Goal: Information Seeking & Learning: Learn about a topic

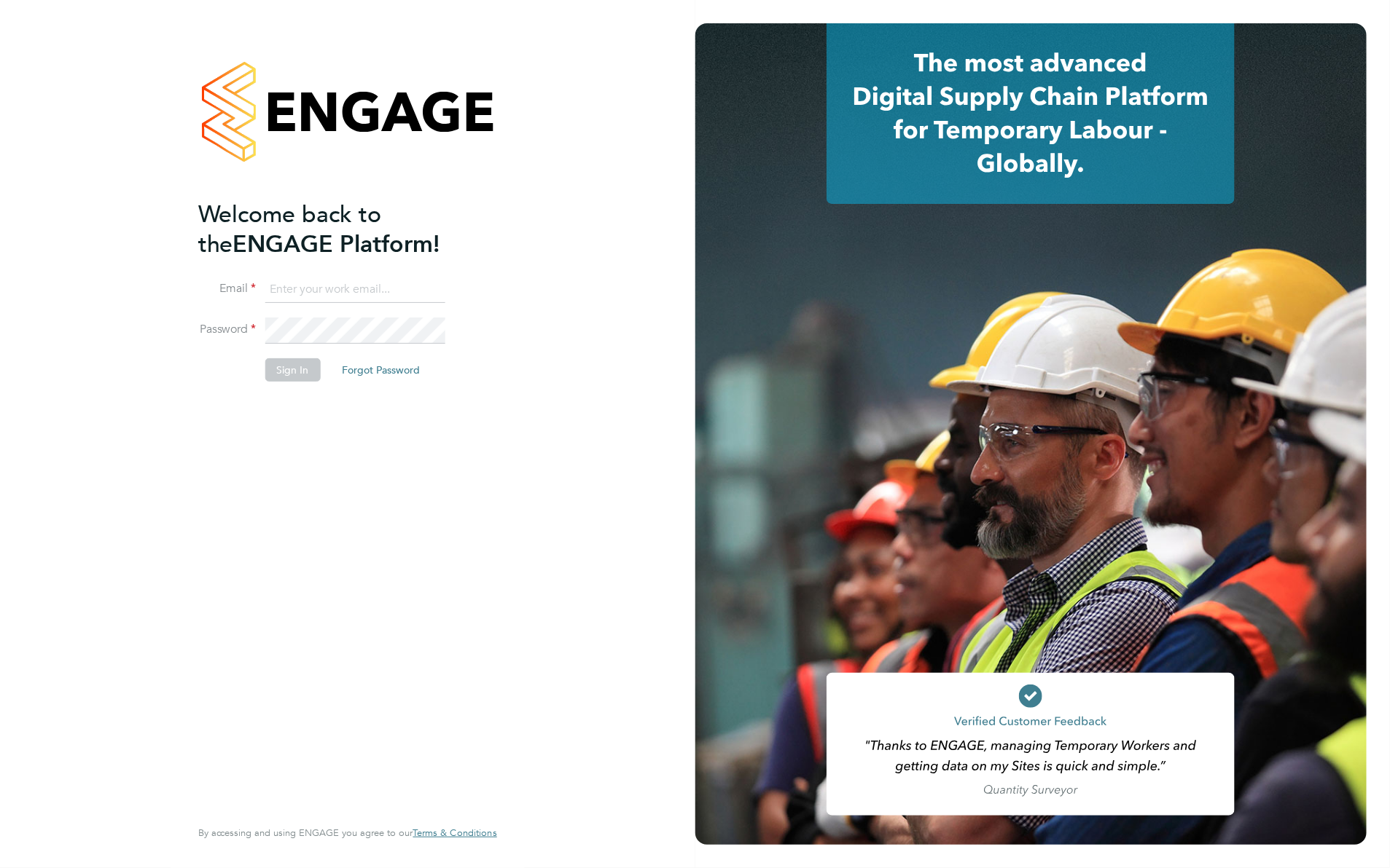
click at [337, 296] on input at bounding box center [354, 290] width 180 height 26
type input "viki.martyniak@prsjobs.com"
click at [303, 388] on li "Sign In Forgot Password" at bounding box center [340, 377] width 284 height 38
click at [303, 377] on button "Sign In" at bounding box center [292, 370] width 55 height 24
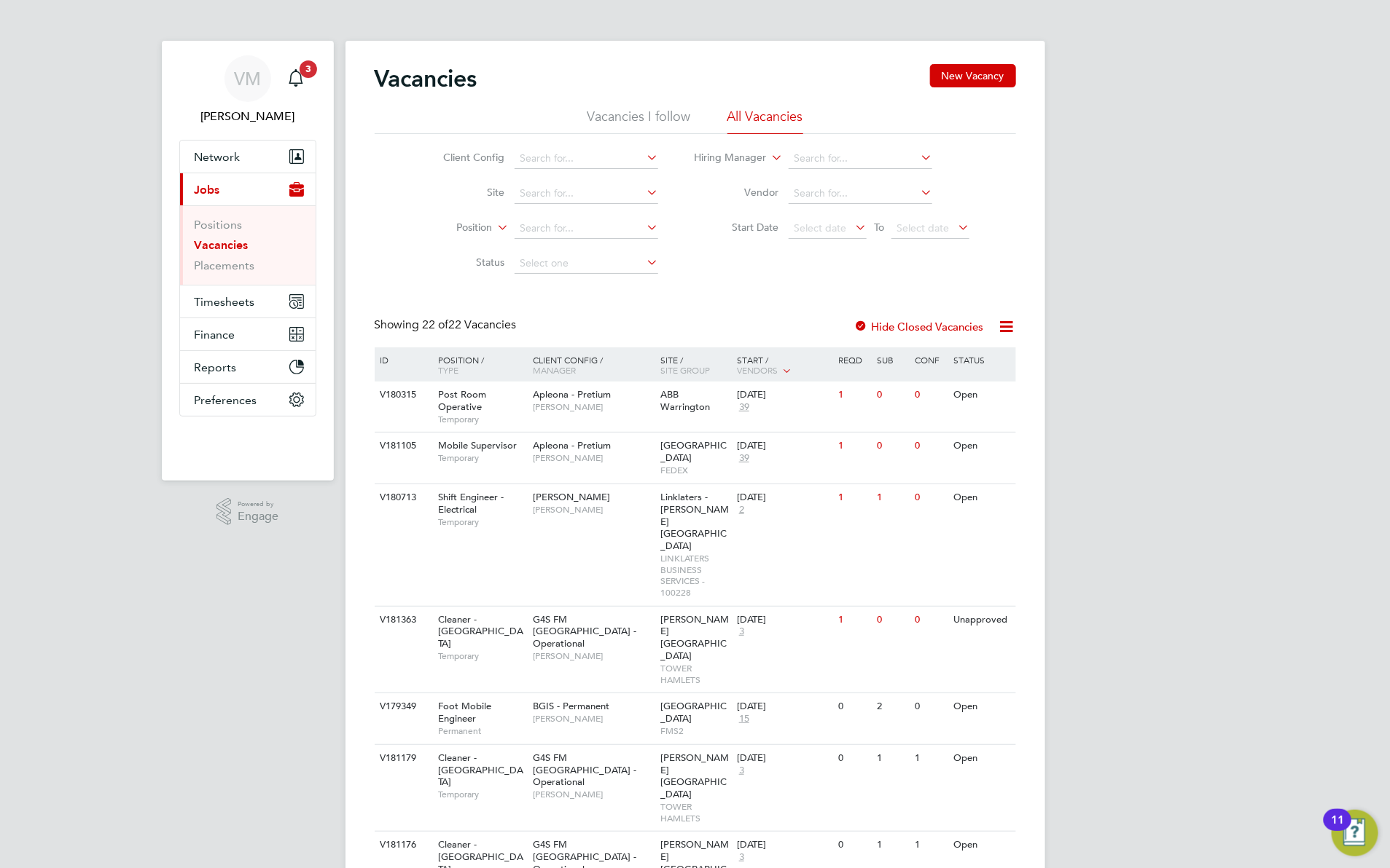
click at [235, 277] on ul "Positions Vacancies Placements" at bounding box center [247, 245] width 136 height 80
click at [237, 269] on link "Placements" at bounding box center [225, 266] width 61 height 14
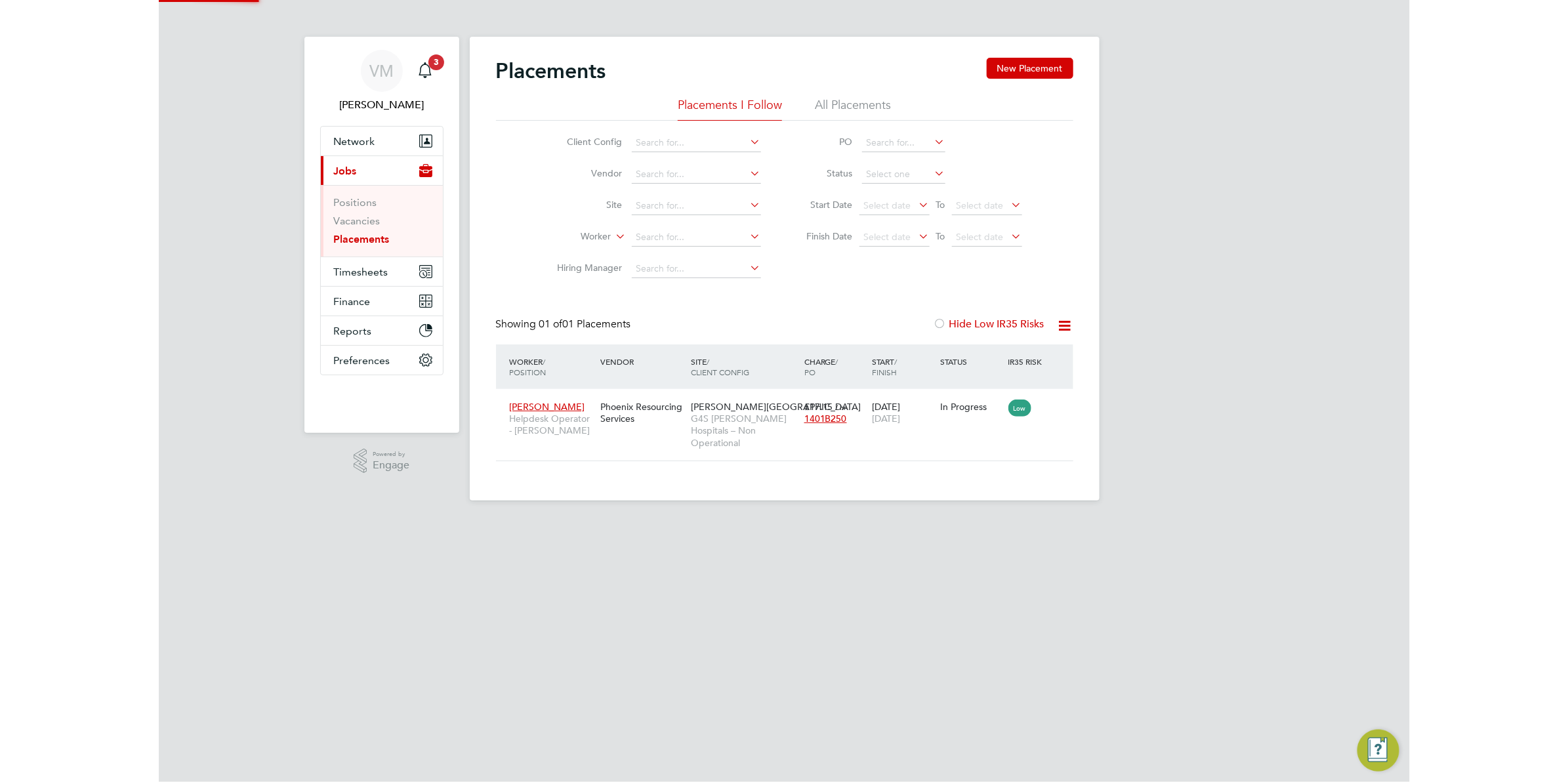
scroll to position [13, 61]
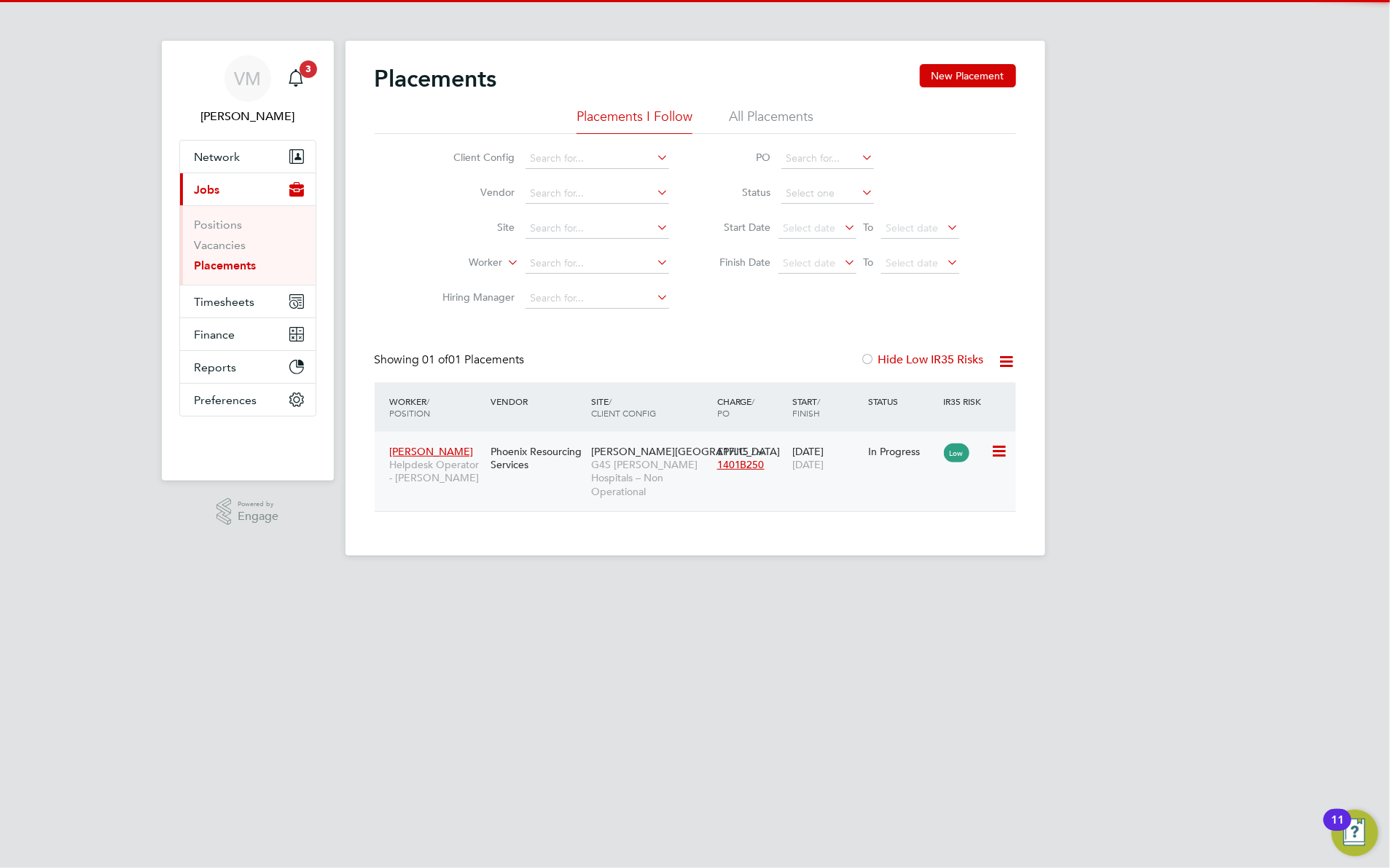
click at [438, 445] on div "[PERSON_NAME] Helpdesk Operator - [PERSON_NAME]" at bounding box center [436, 465] width 101 height 54
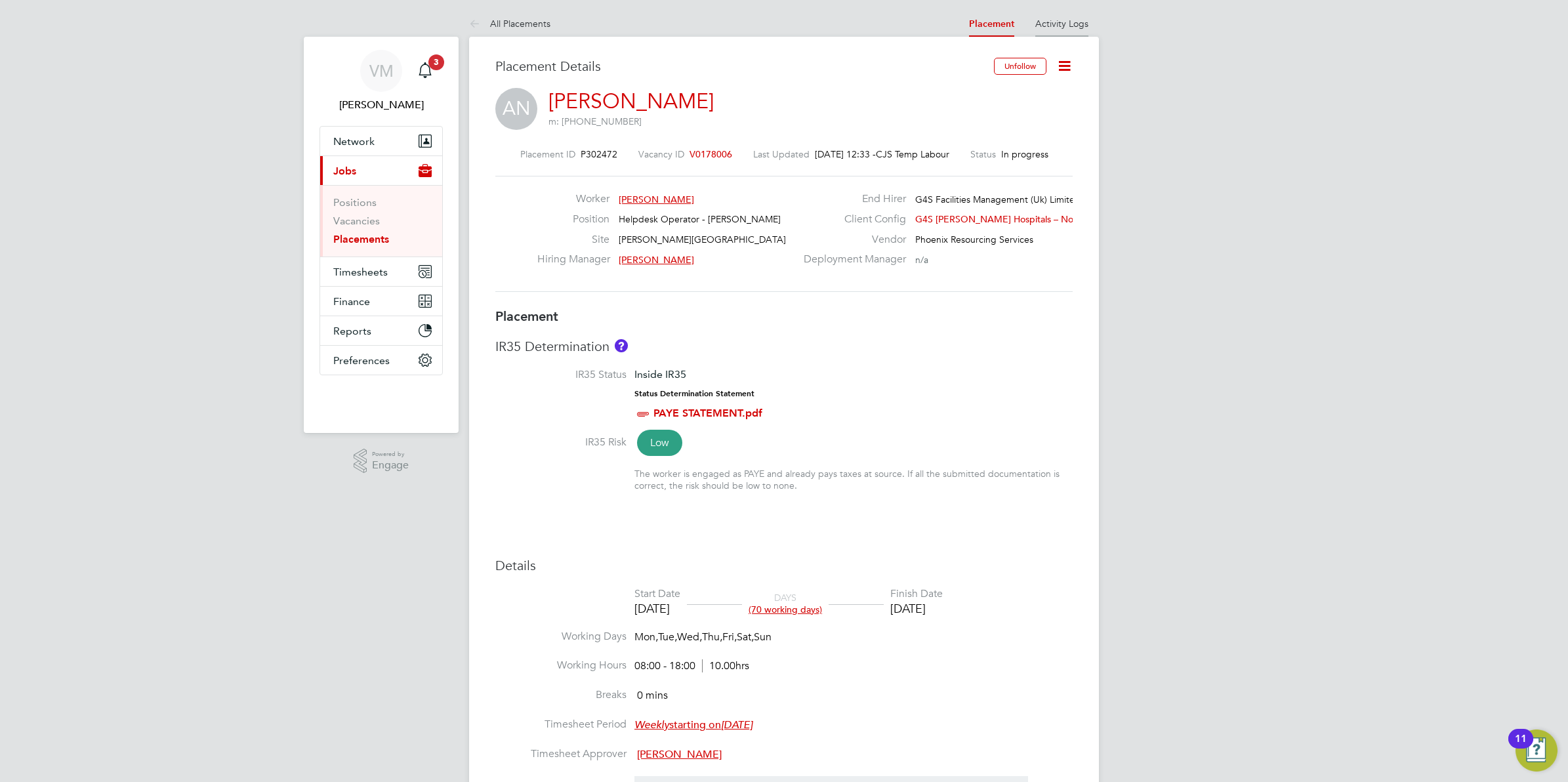
click at [1067, 21] on link "Activity Logs" at bounding box center [1061, 23] width 53 height 12
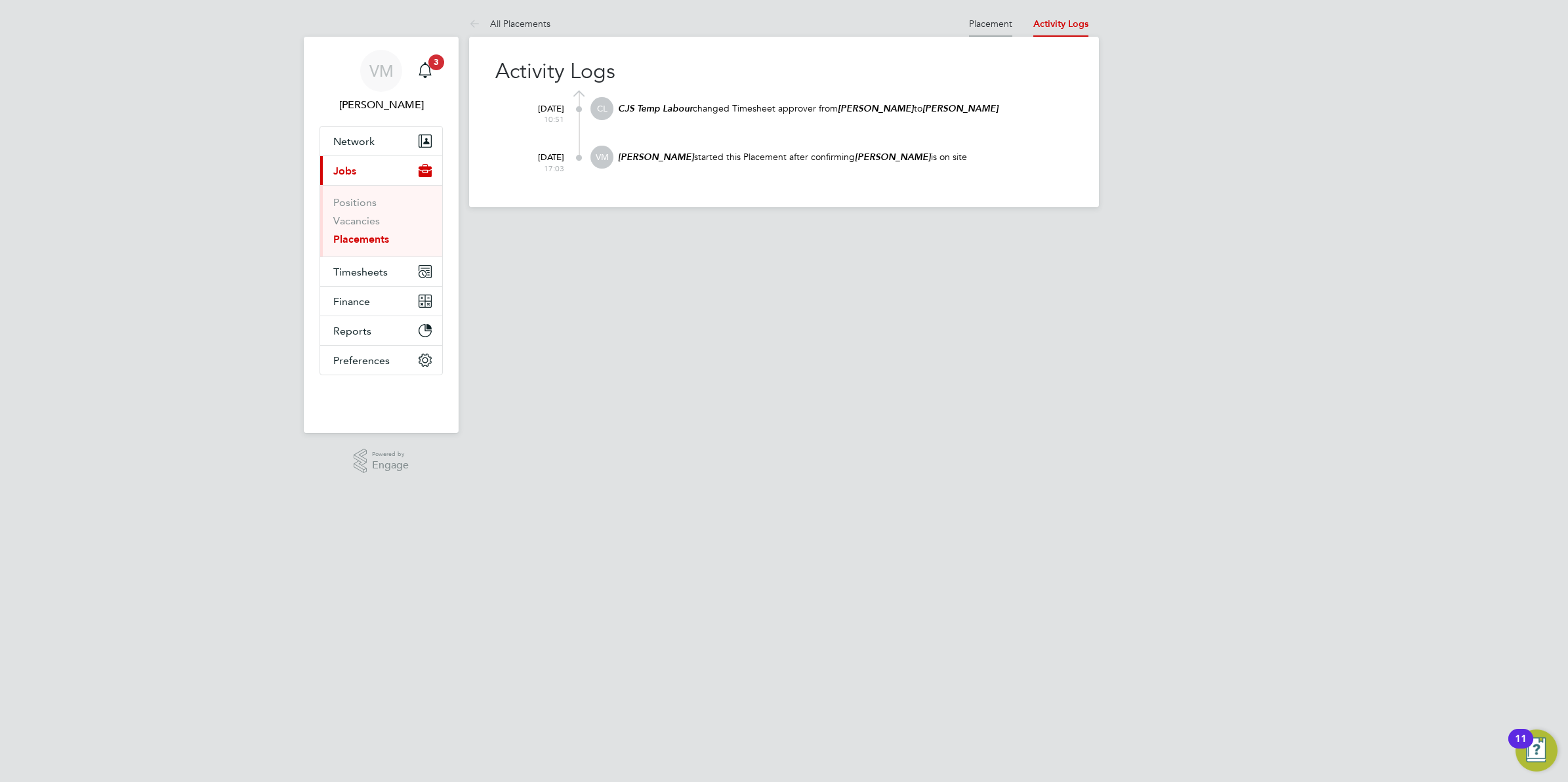
click at [1002, 21] on link "Placement" at bounding box center [990, 23] width 43 height 12
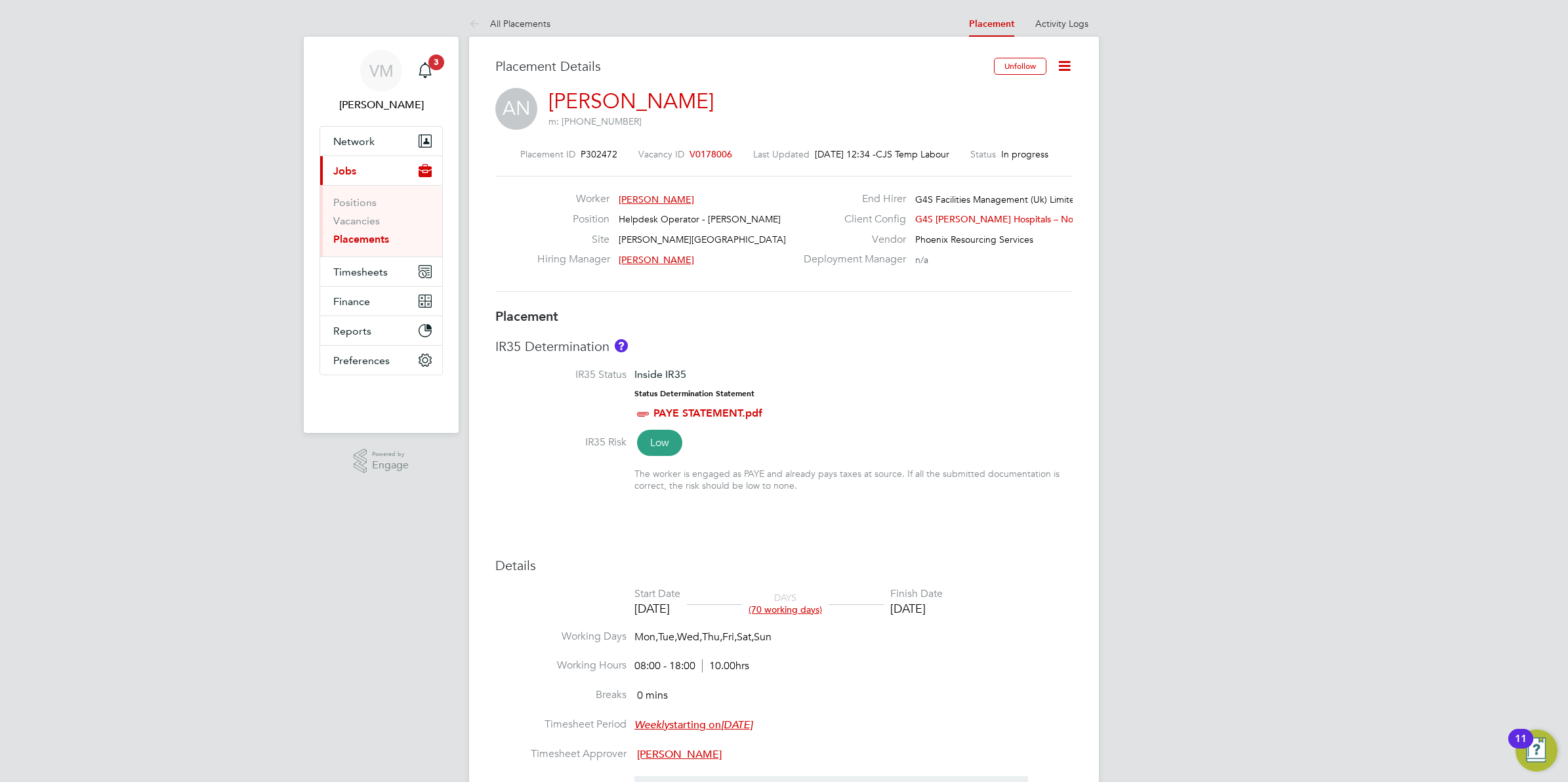
click at [1063, 62] on icon at bounding box center [1064, 66] width 17 height 17
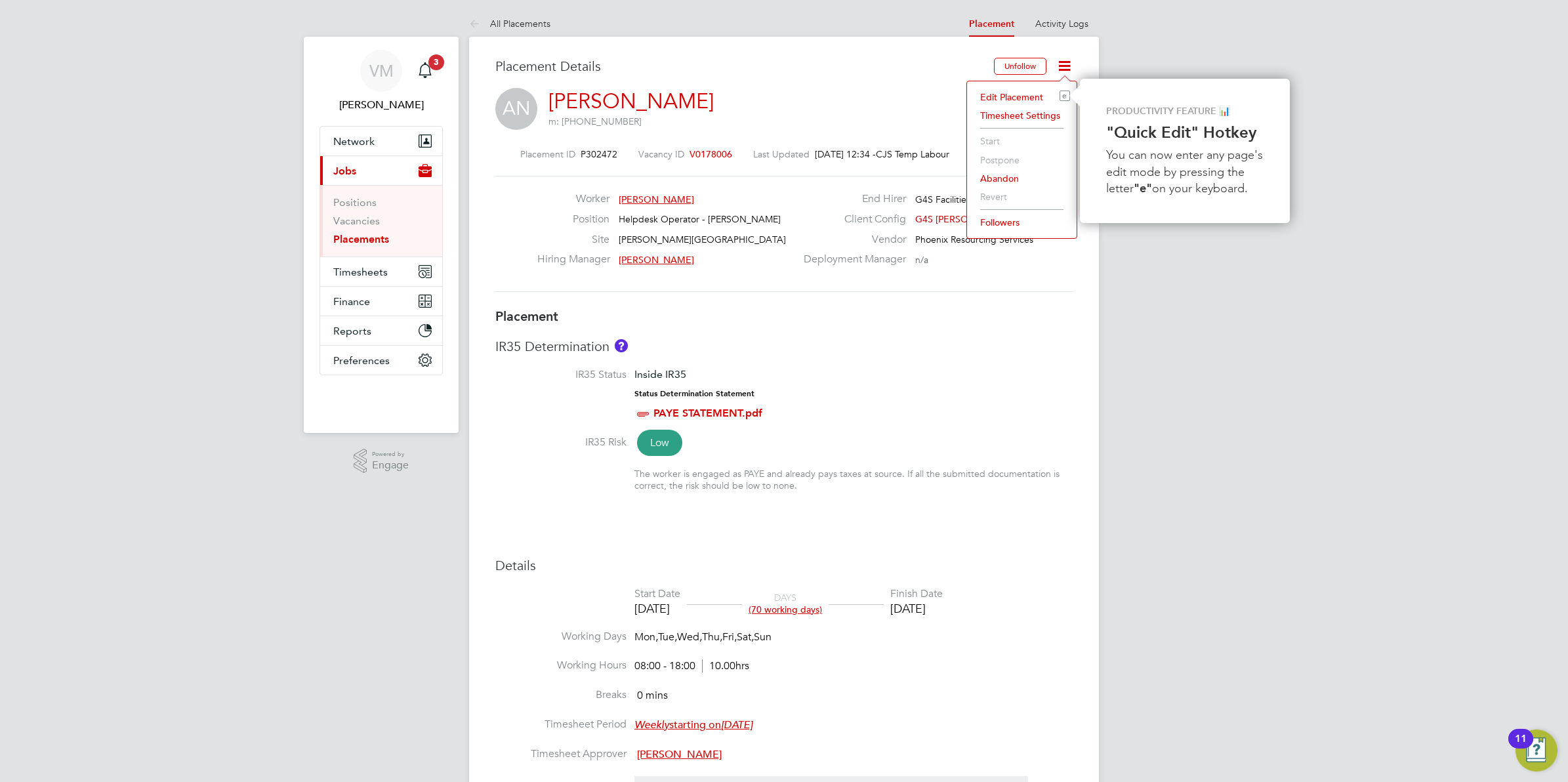
click at [1022, 411] on li "IR35 Status Inside IR35 Status Determination Statement PAYE STATEMENT.pdf" at bounding box center [783, 401] width 577 height 67
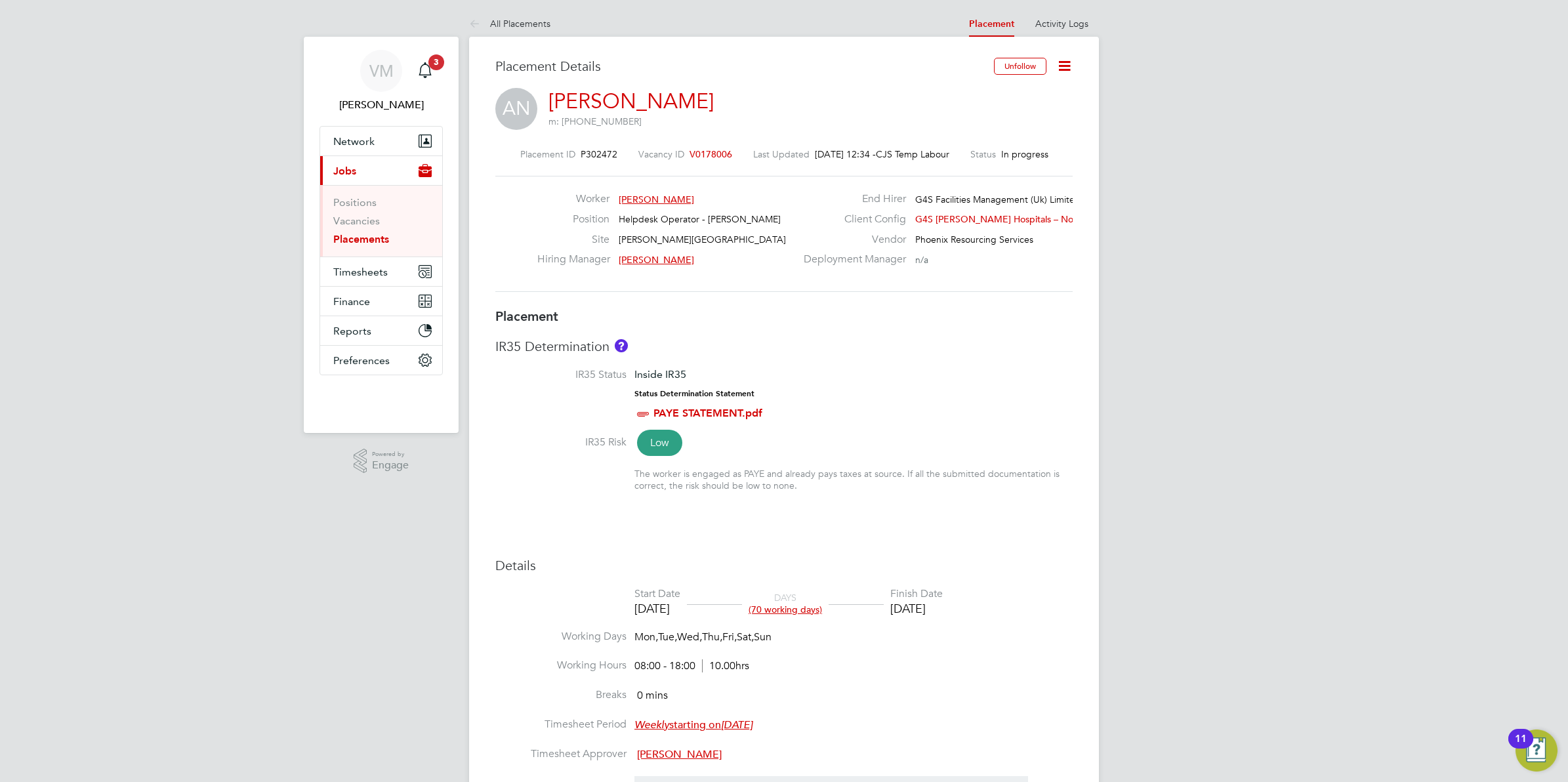
click at [689, 152] on span "V0178006" at bounding box center [711, 154] width 43 height 12
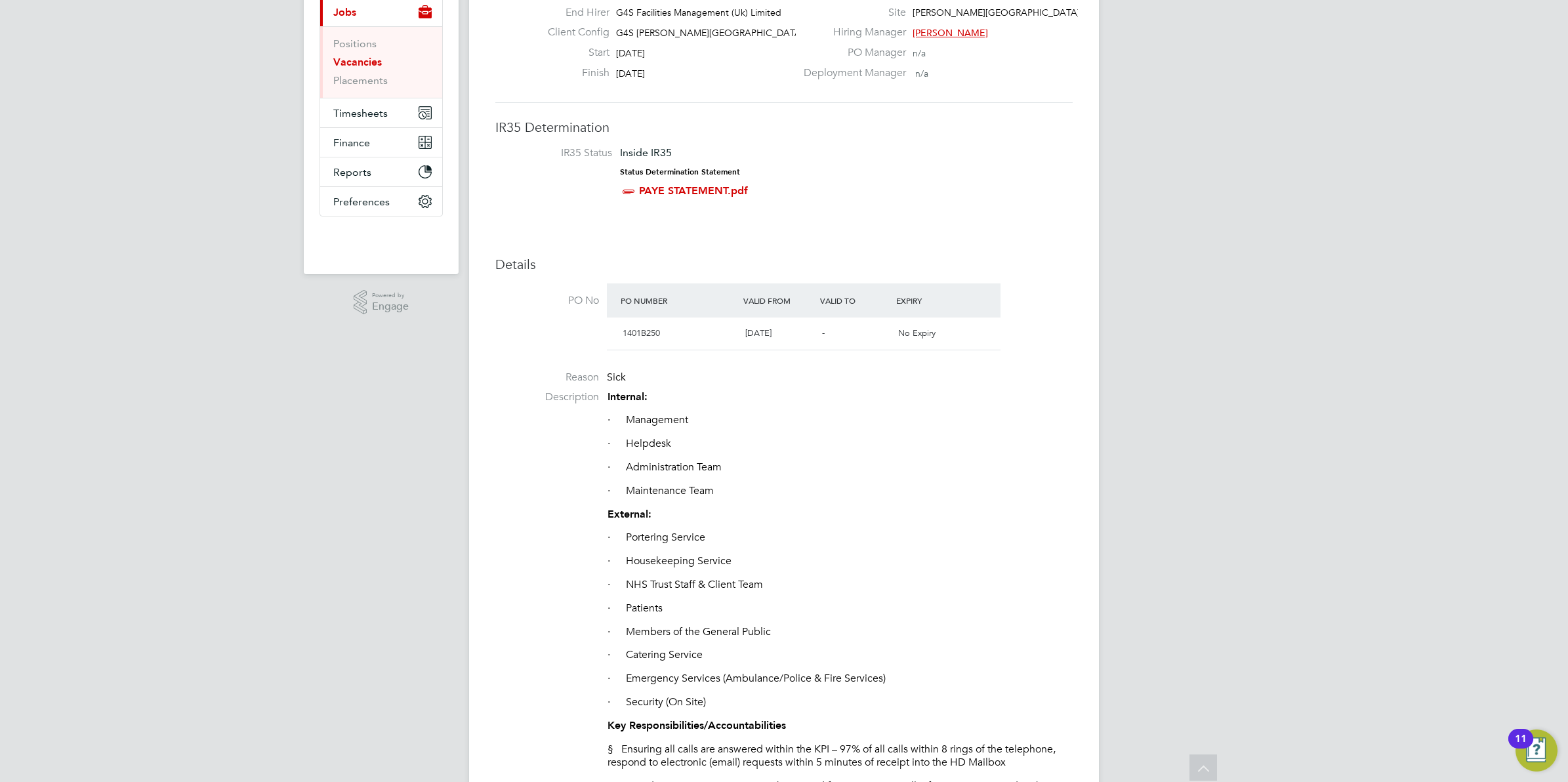
scroll to position [28, 0]
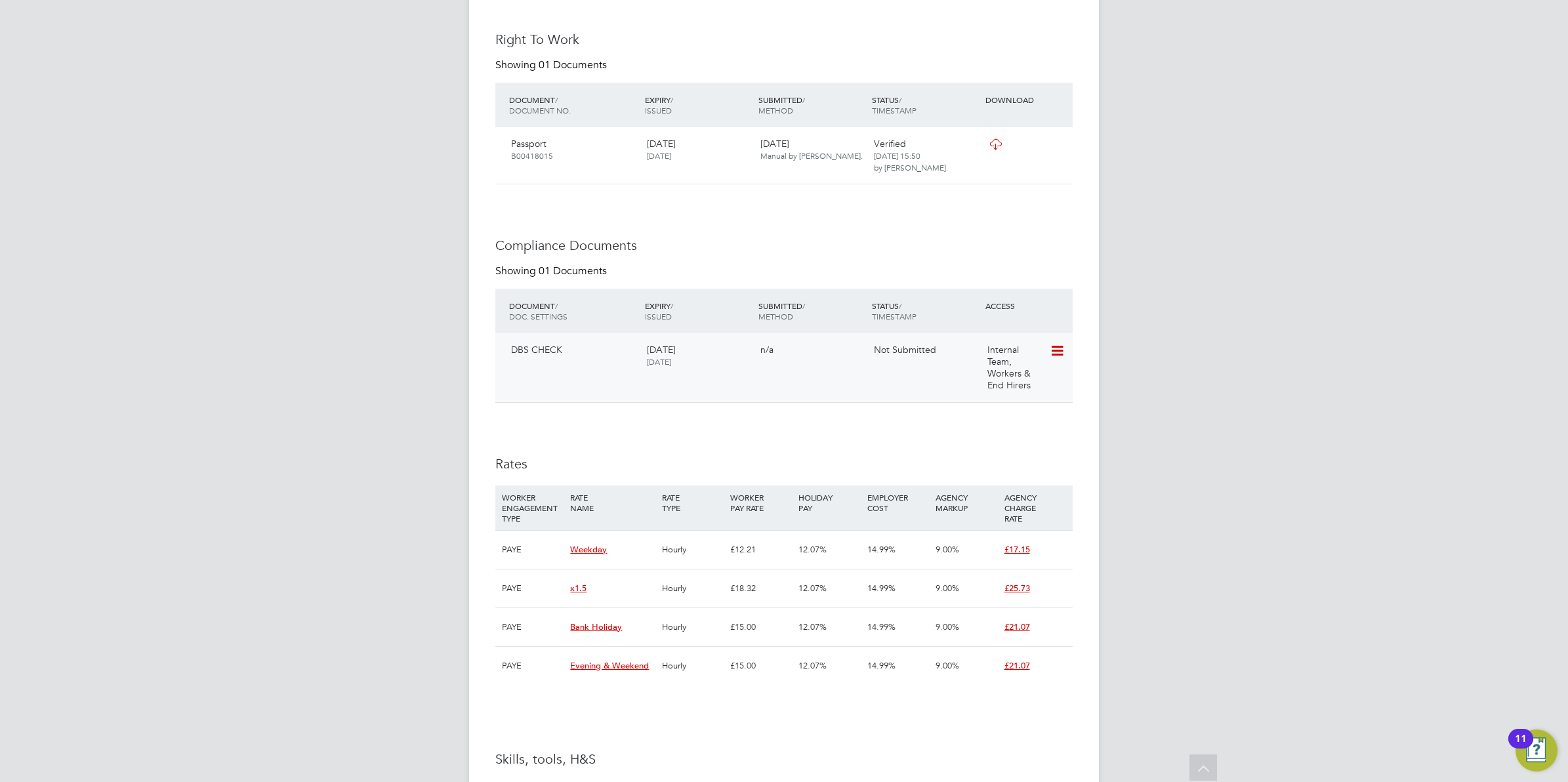
scroll to position [1395, 0]
